Goal: Task Accomplishment & Management: Use online tool/utility

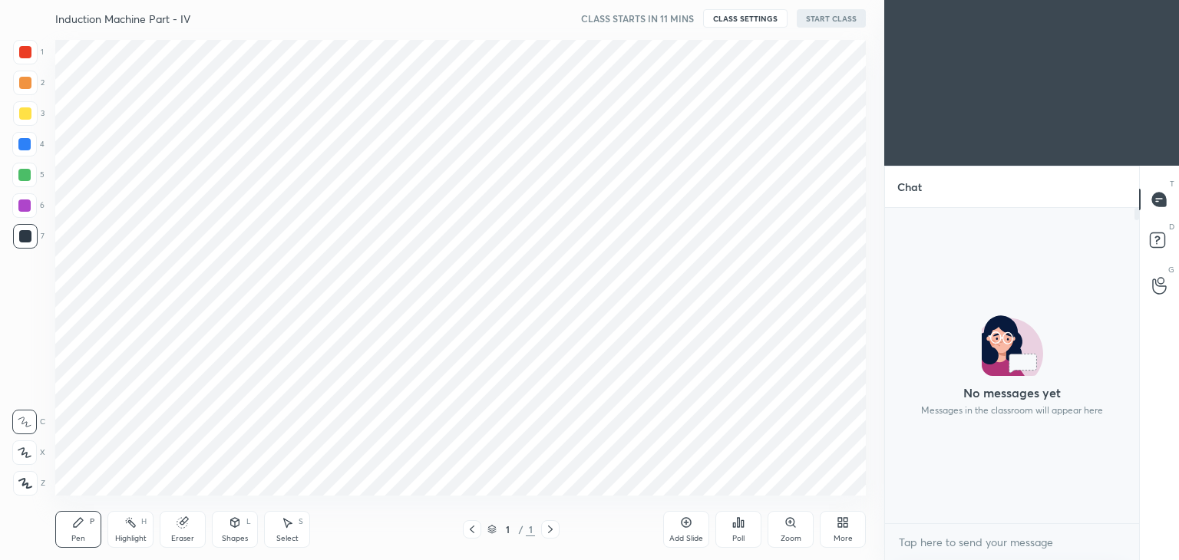
scroll to position [5, 5]
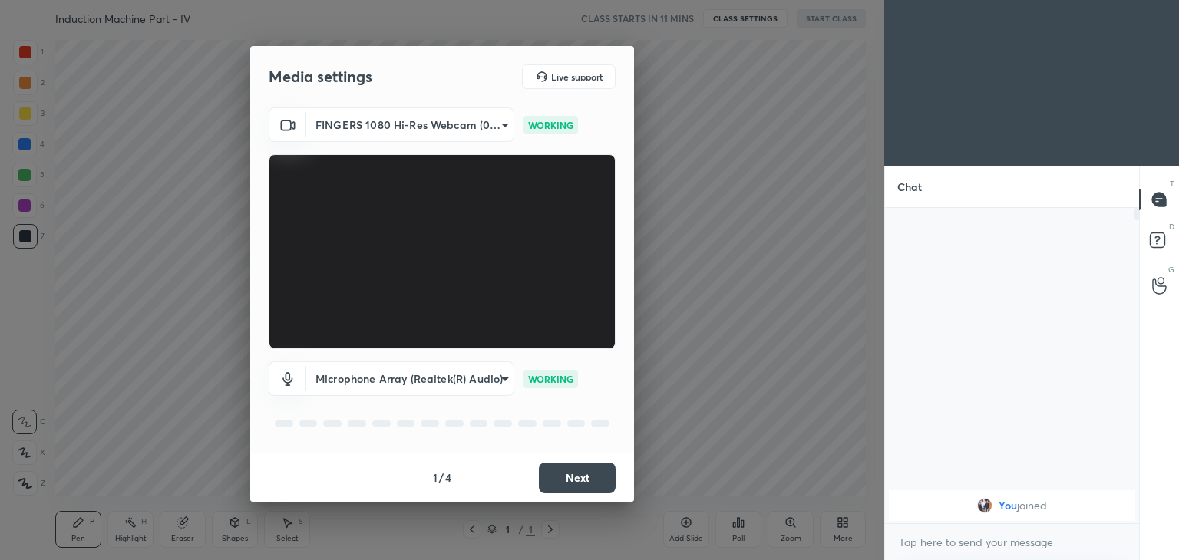
click at [431, 126] on body "1 2 3 4 5 6 7 C X Z C X Z E E Erase all H H Induction Machine Part - IV CLASS S…" at bounding box center [589, 280] width 1179 height 560
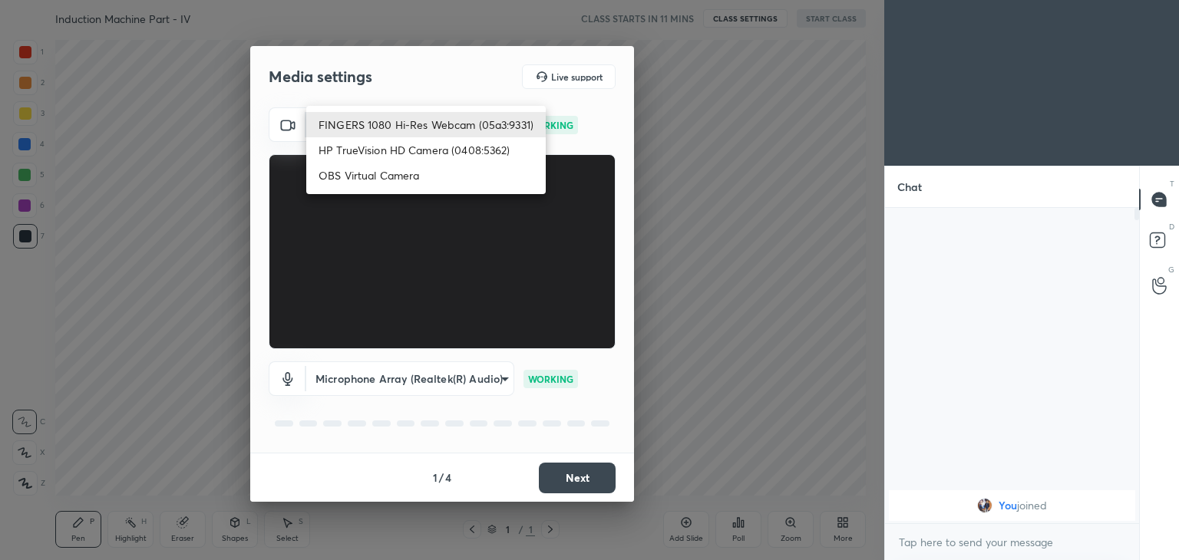
click at [415, 146] on li "HP TrueVision HD Camera (0408:5362)" at bounding box center [426, 149] width 240 height 25
type input "6e129c3dbbea9c9f038ced86e3329b4af5251c06b4e783936748cd200869bc07"
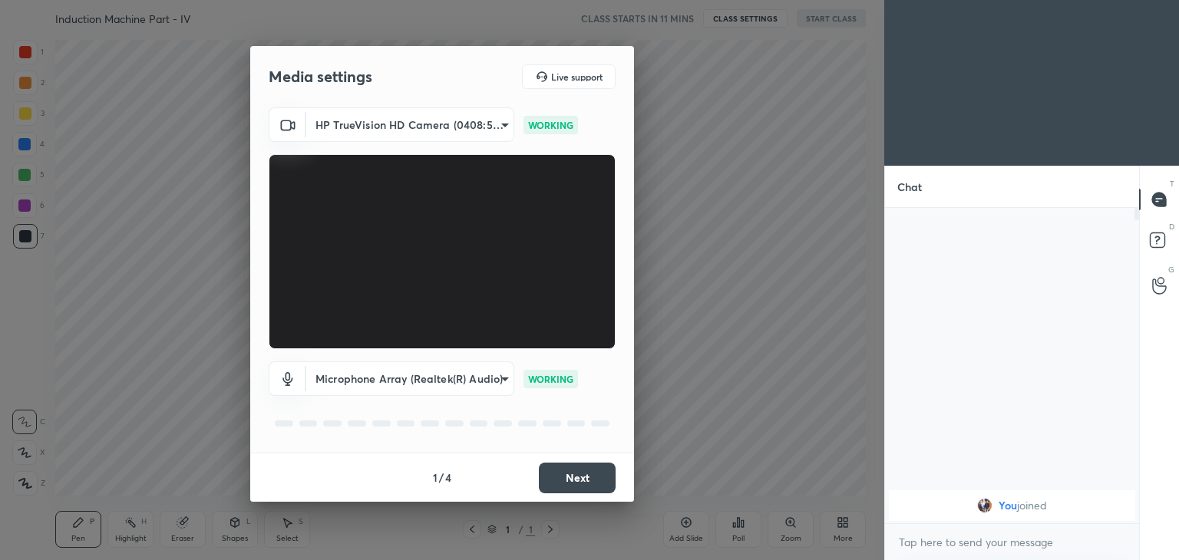
click at [590, 482] on button "Next" at bounding box center [577, 478] width 77 height 31
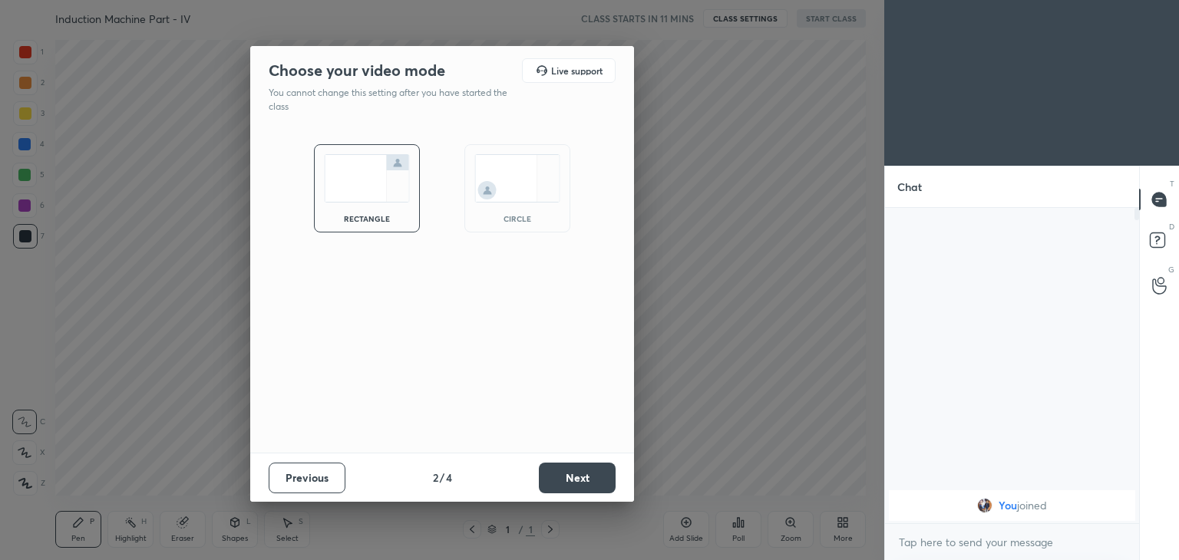
click at [605, 487] on button "Next" at bounding box center [577, 478] width 77 height 31
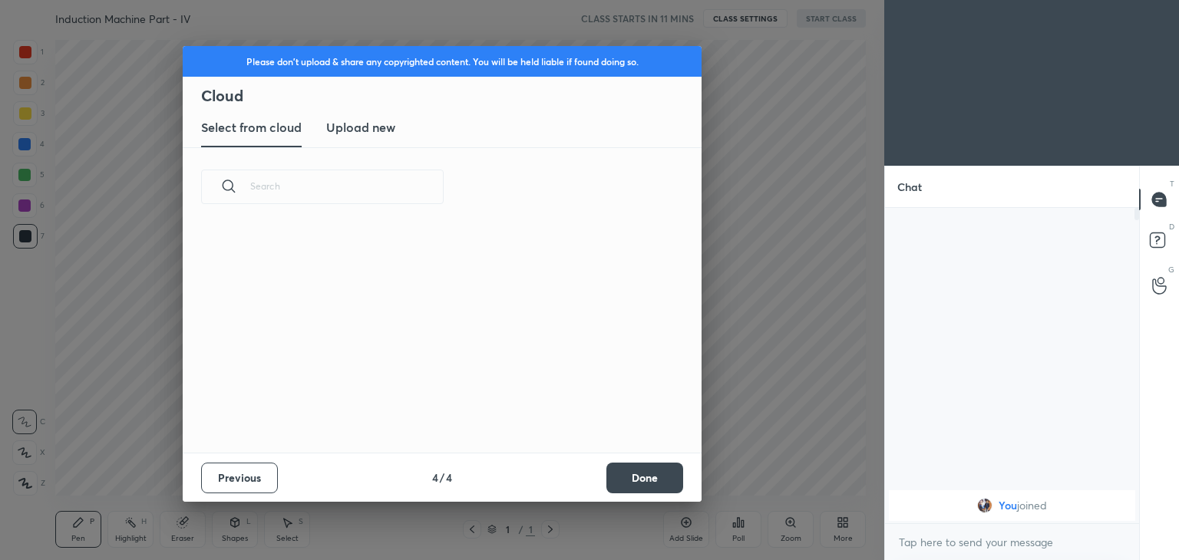
click at [629, 491] on button "Done" at bounding box center [644, 478] width 77 height 31
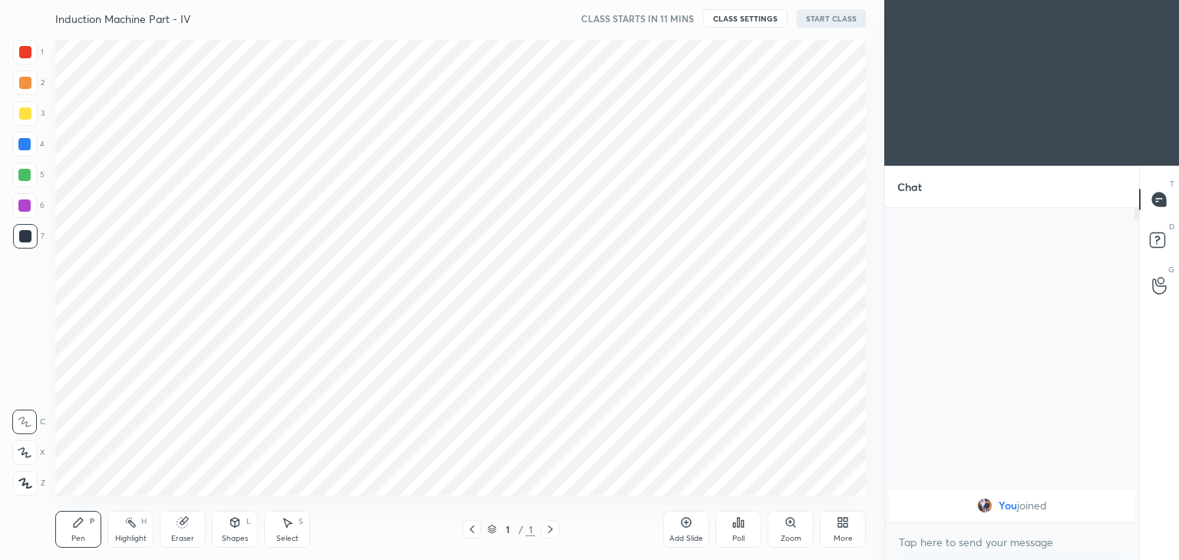
click at [639, 493] on div at bounding box center [442, 280] width 884 height 560
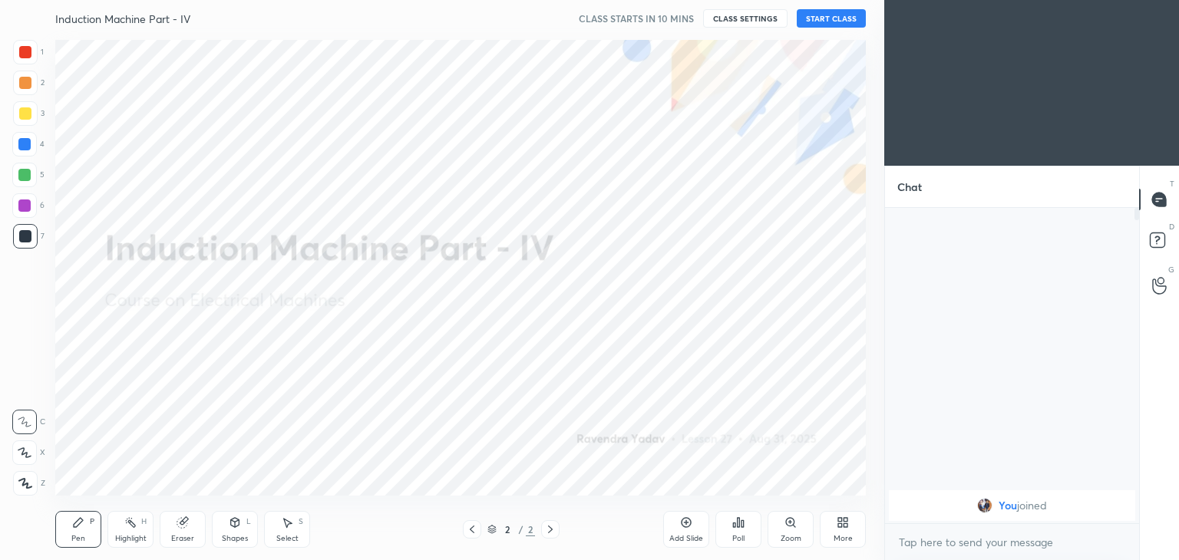
click at [831, 26] on div "Induction Machine Part - IV CLASS STARTS IN 10 MINS CLASS SETTINGS START CLASS …" at bounding box center [460, 280] width 823 height 560
click at [838, 21] on button "START CLASS" at bounding box center [831, 18] width 69 height 18
click at [839, 16] on button "End Class" at bounding box center [834, 18] width 63 height 18
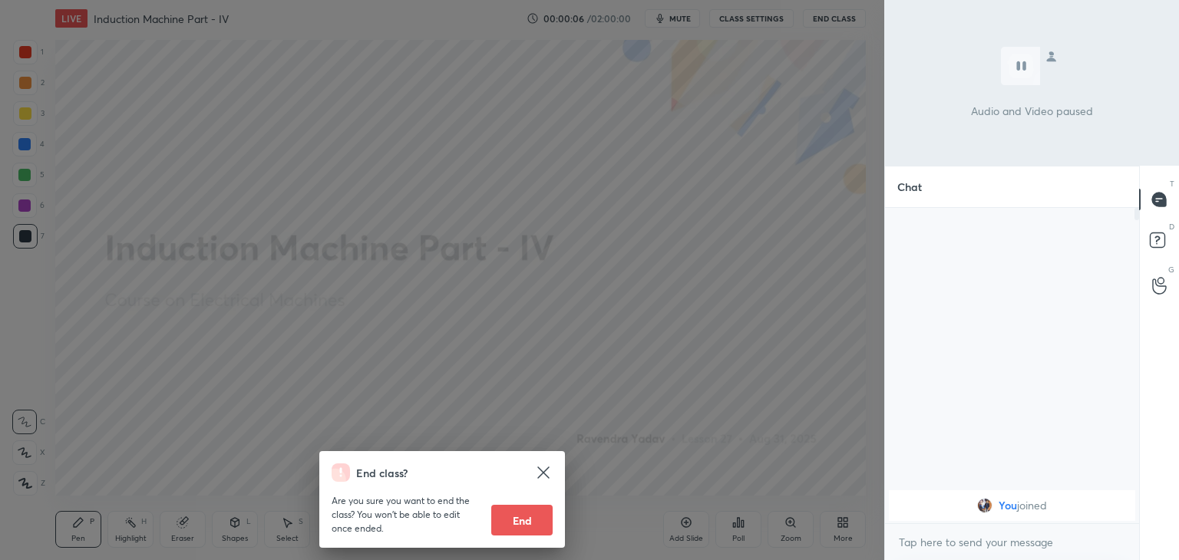
click at [526, 513] on button "End" at bounding box center [521, 520] width 61 height 31
type textarea "x"
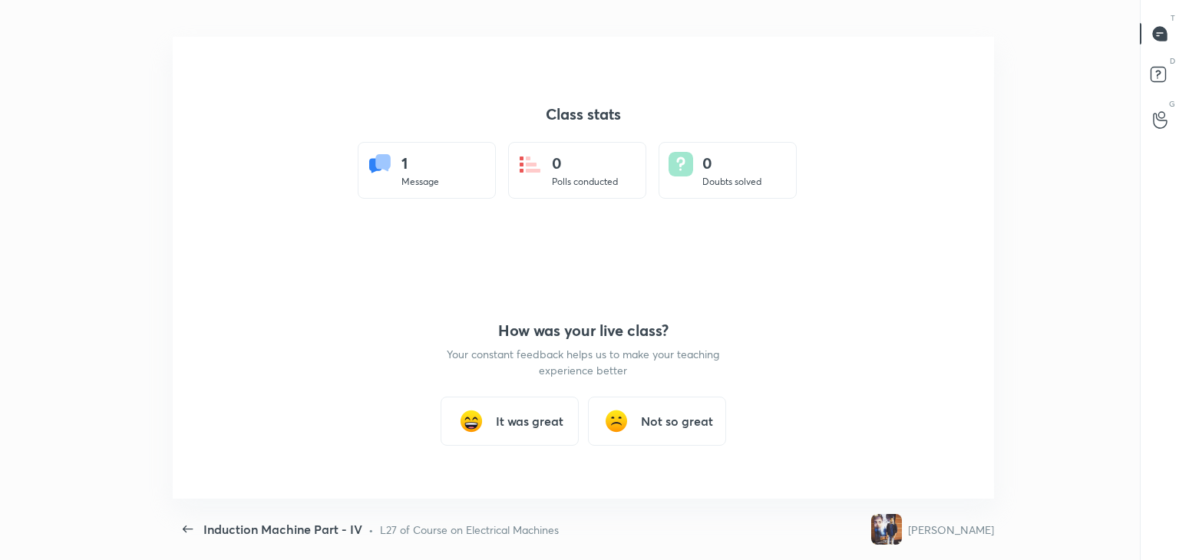
scroll to position [462, 1167]
